Goal: Browse casually

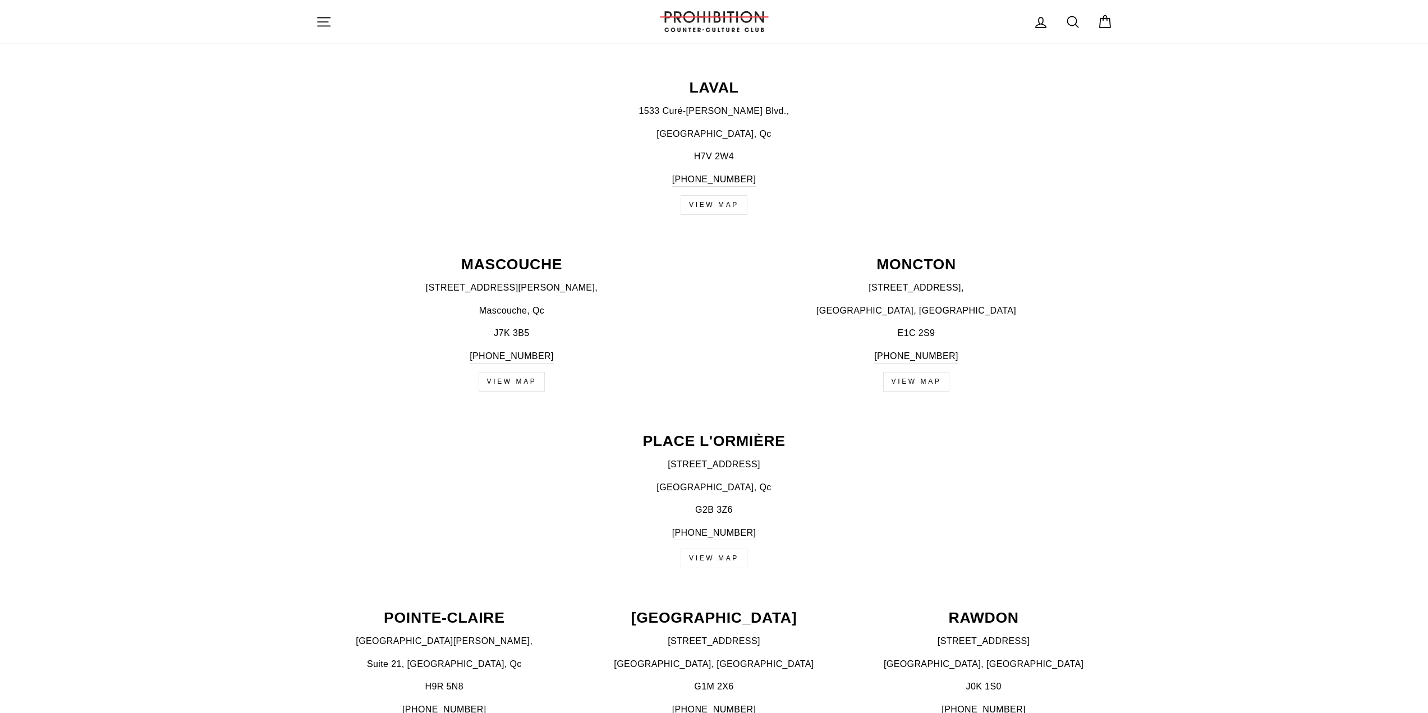
scroll to position [954, 0]
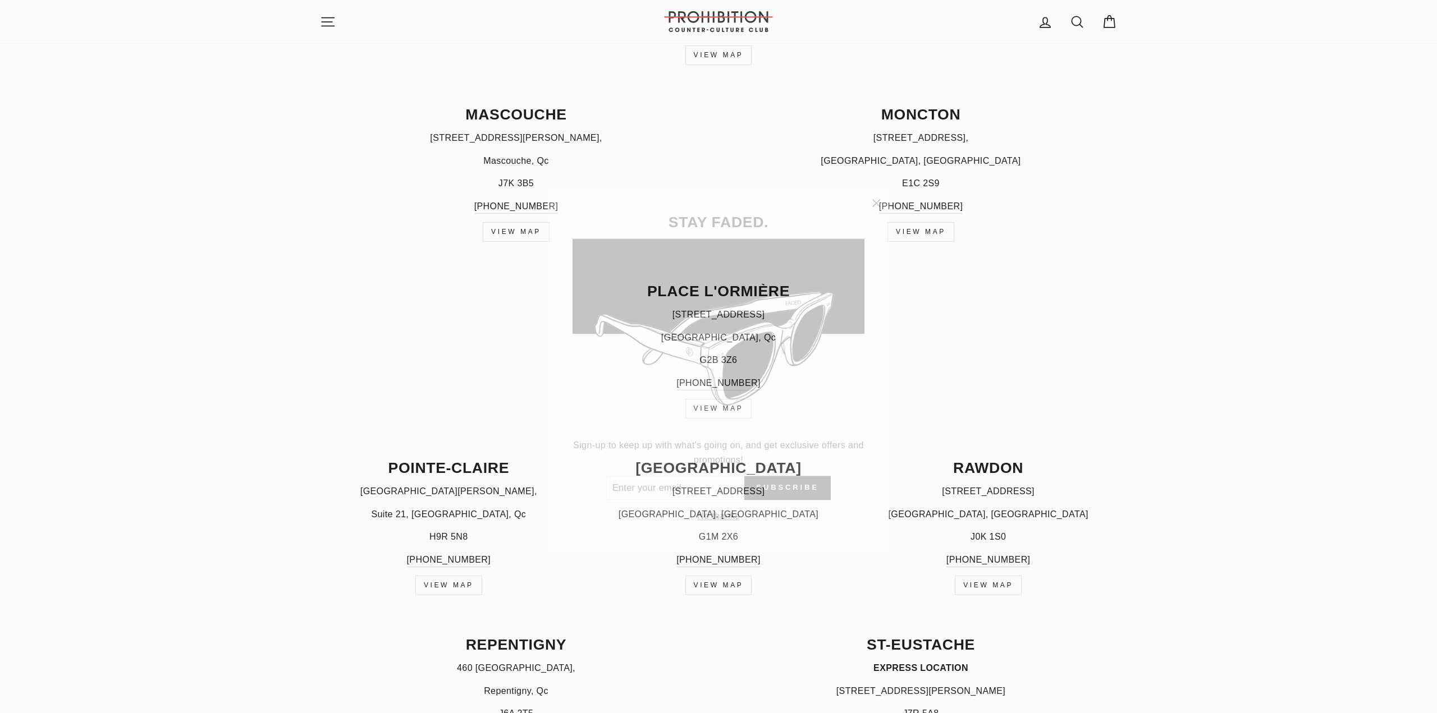
click at [882, 188] on icon "button" at bounding box center [876, 190] width 16 height 16
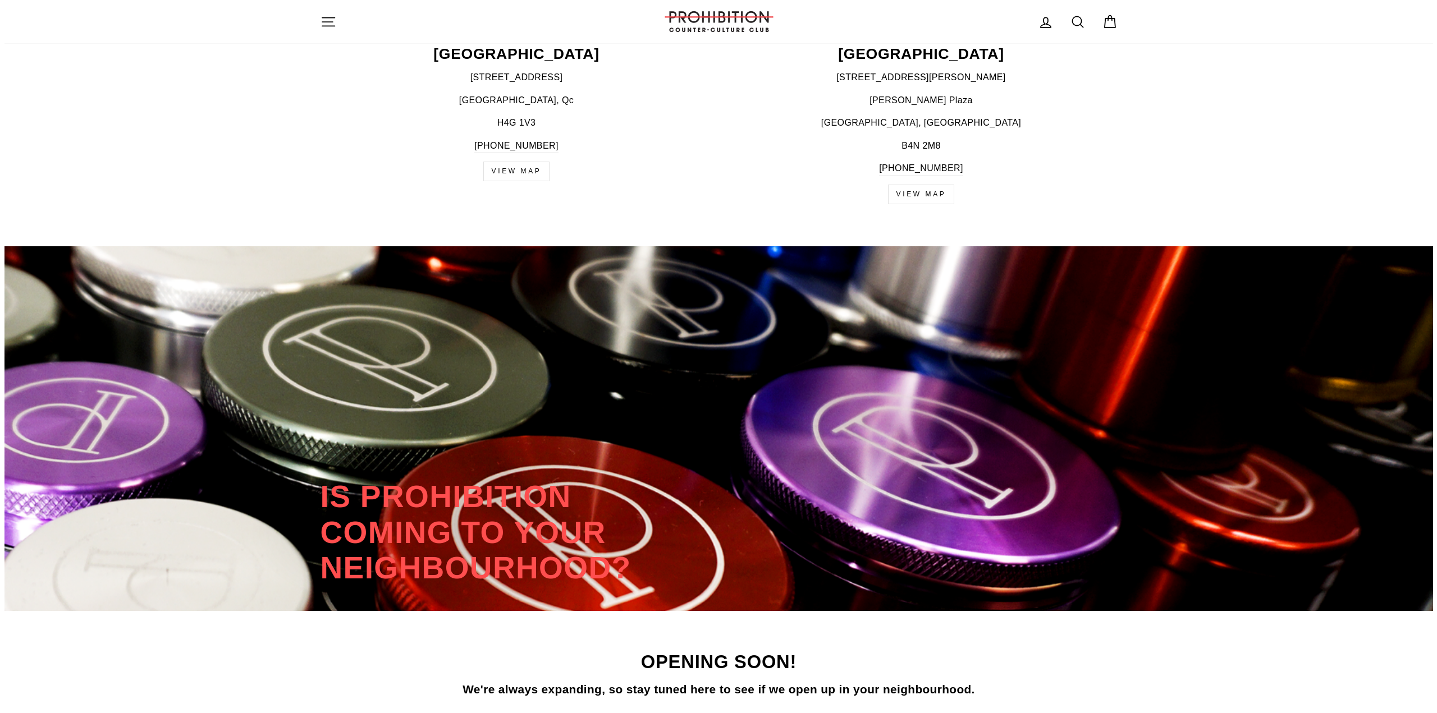
scroll to position [2075, 0]
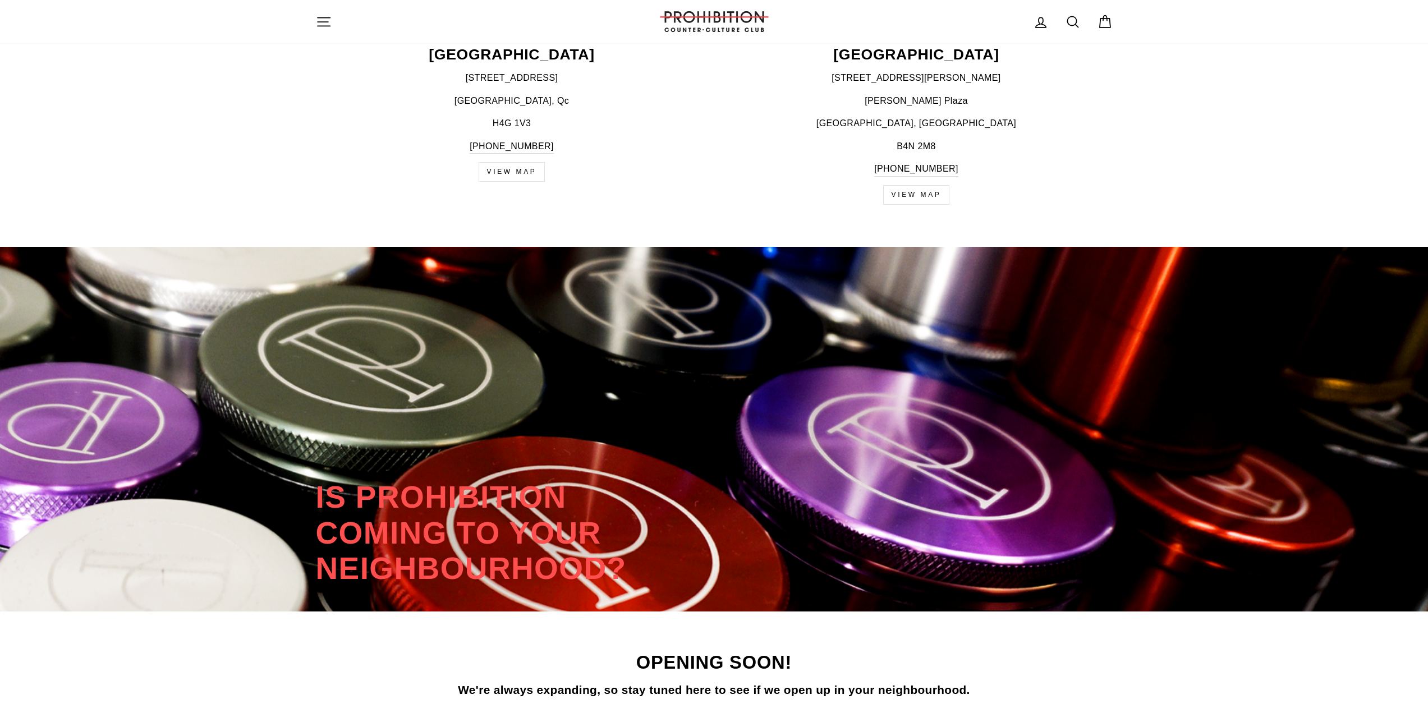
click at [324, 28] on icon "button" at bounding box center [324, 22] width 16 height 16
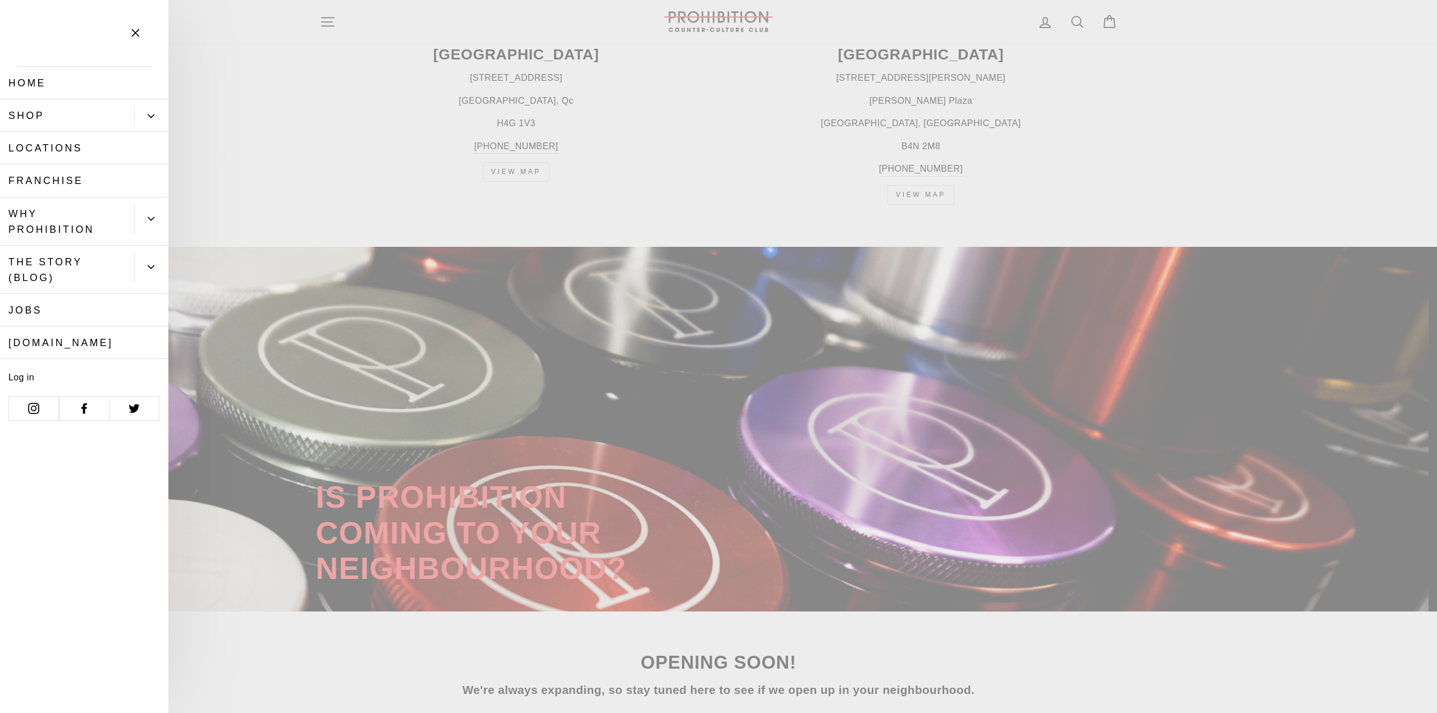
click at [60, 116] on link "Shop" at bounding box center [67, 115] width 134 height 33
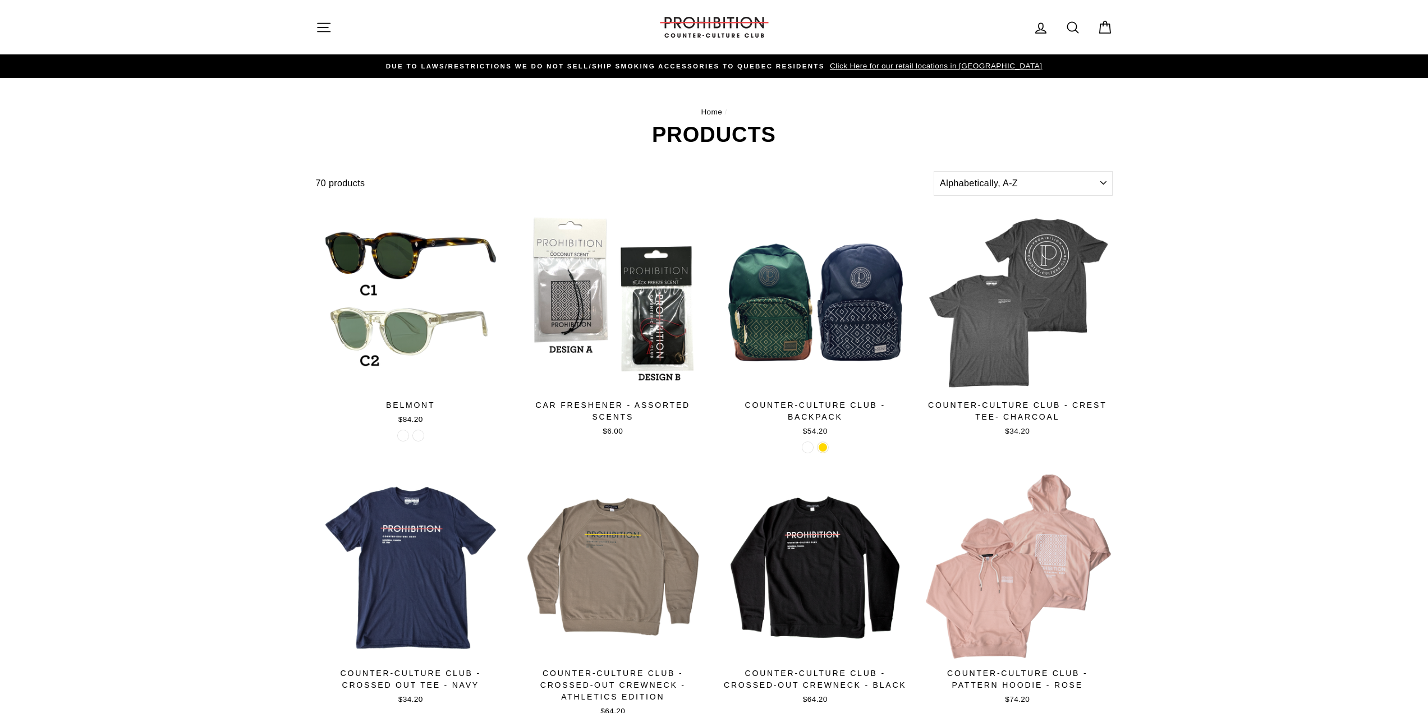
click at [318, 33] on icon "button" at bounding box center [324, 28] width 16 height 16
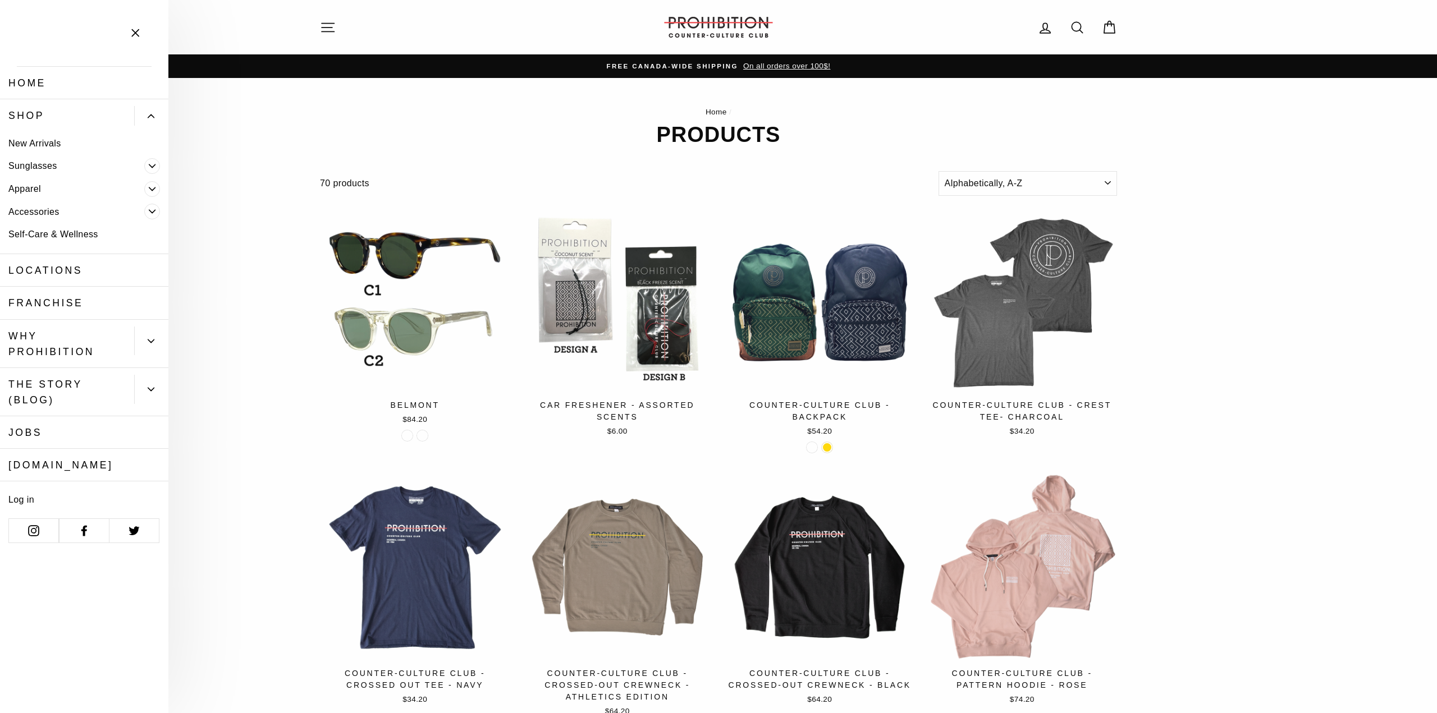
click at [83, 464] on link "[DOMAIN_NAME]" at bounding box center [84, 465] width 168 height 33
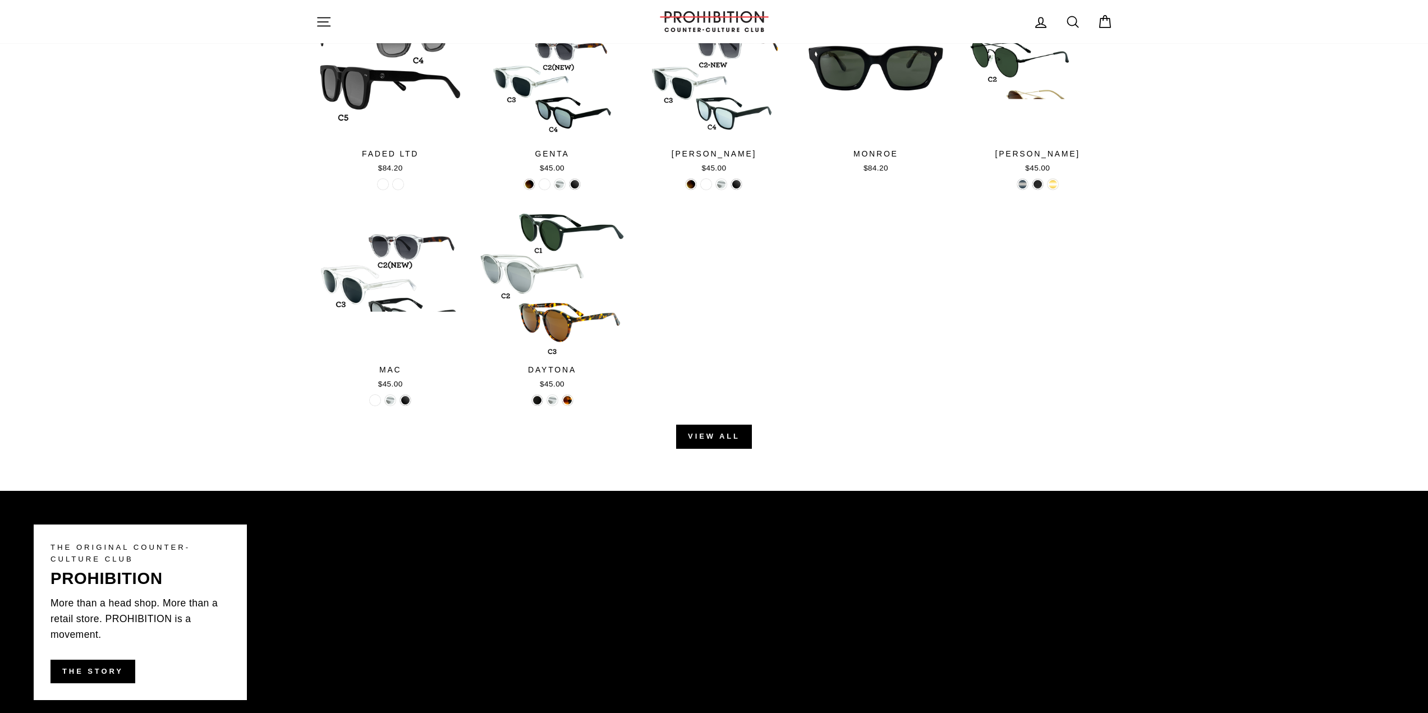
scroll to position [1010, 0]
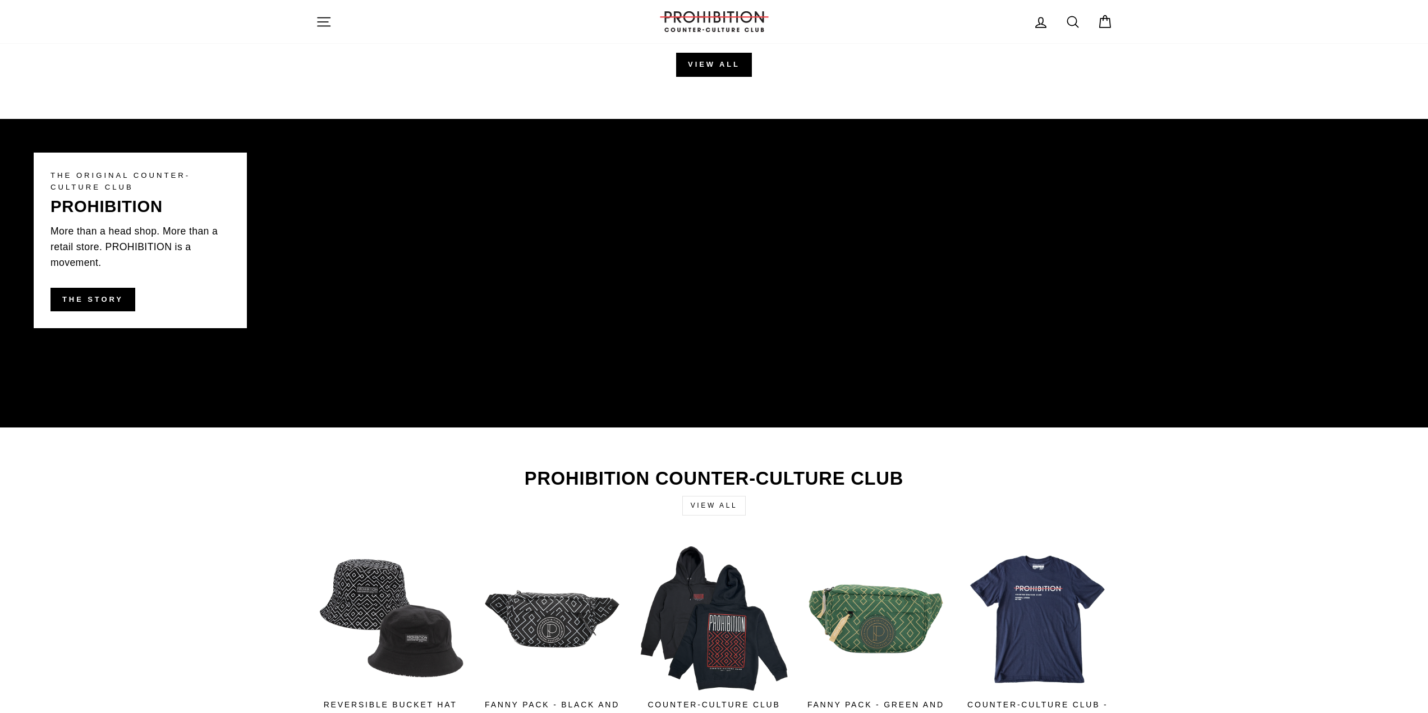
scroll to position [1729, 0]
